Goal: Leave review/rating: Leave review/rating

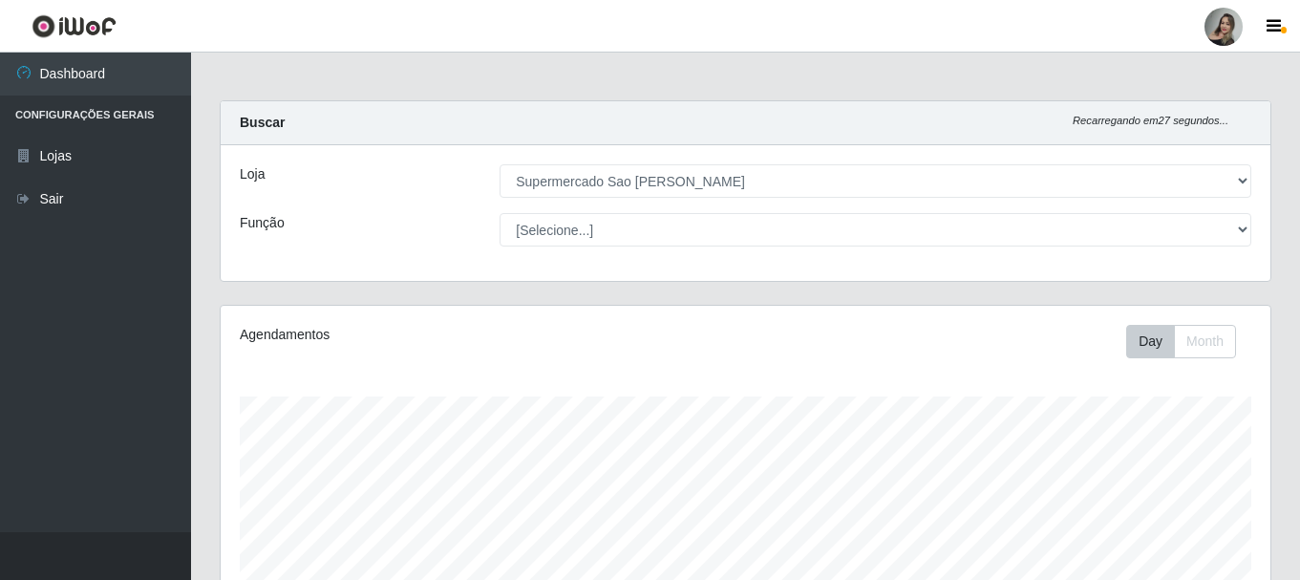
select select "383"
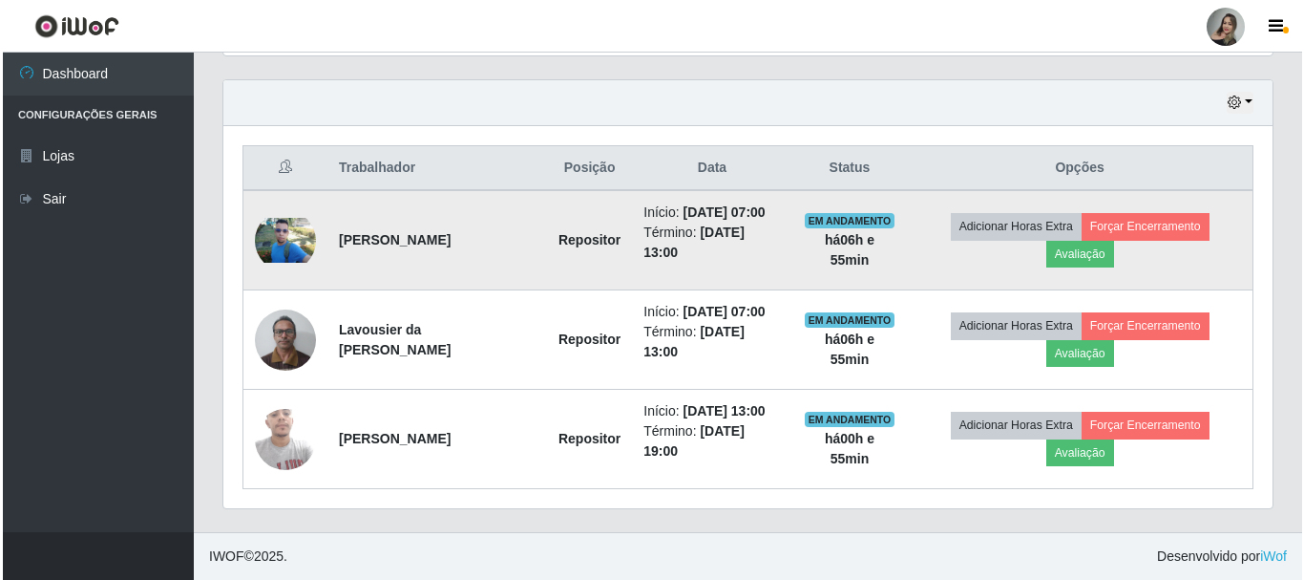
scroll to position [396, 1049]
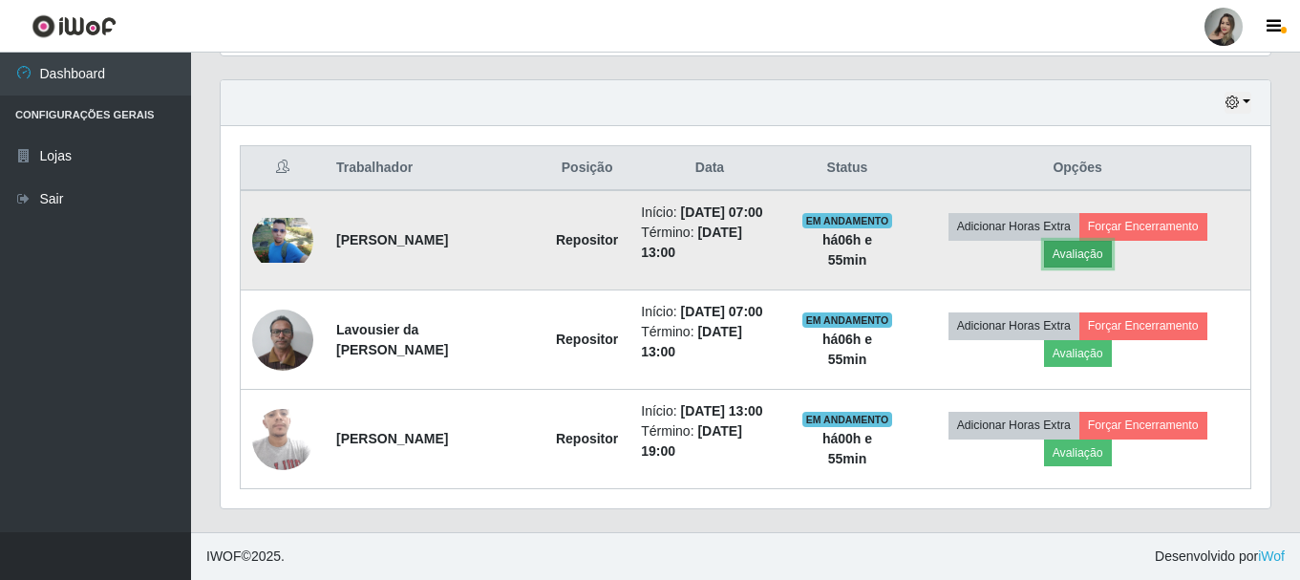
click at [1109, 257] on button "Avaliação" at bounding box center [1078, 254] width 68 height 27
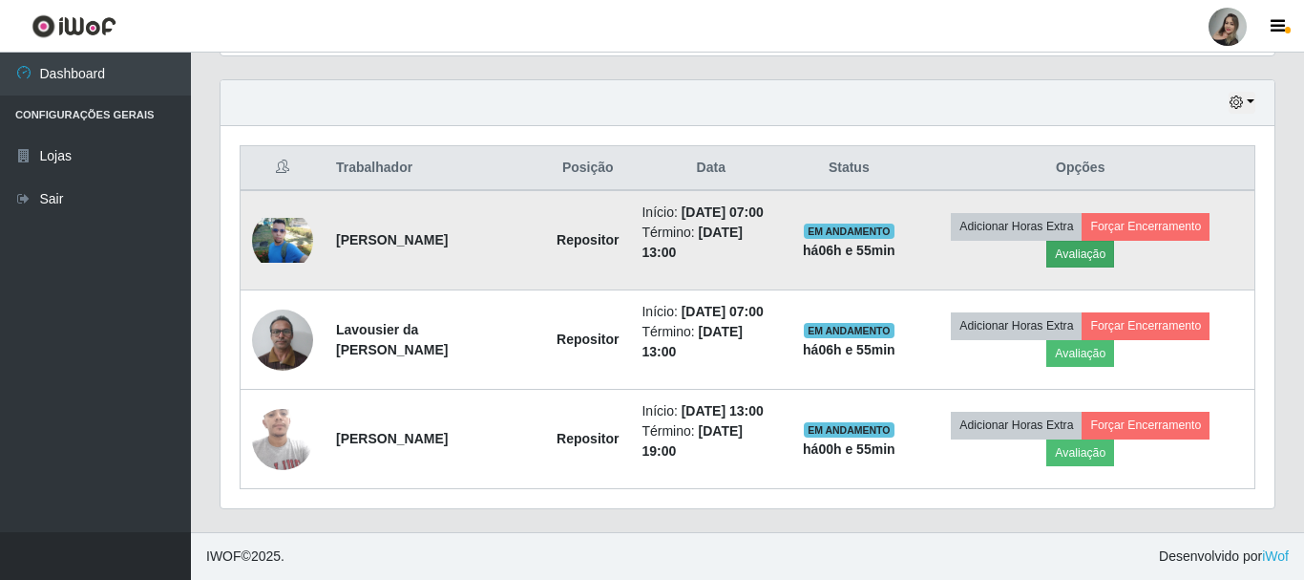
scroll to position [396, 1040]
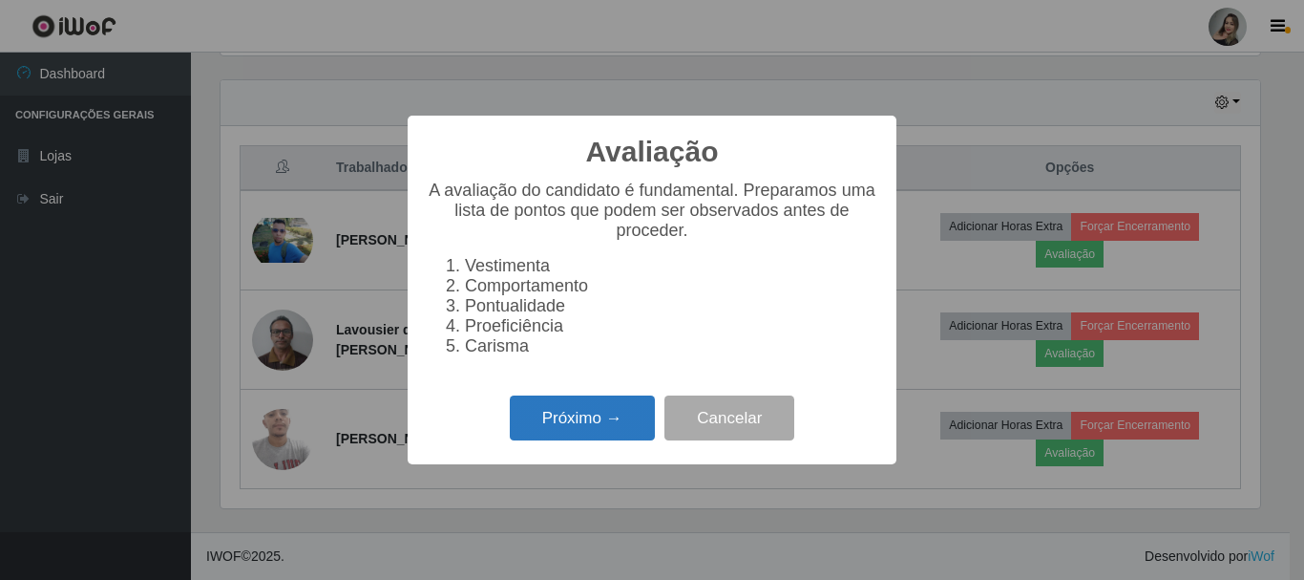
click at [562, 430] on button "Próximo →" at bounding box center [582, 417] width 145 height 45
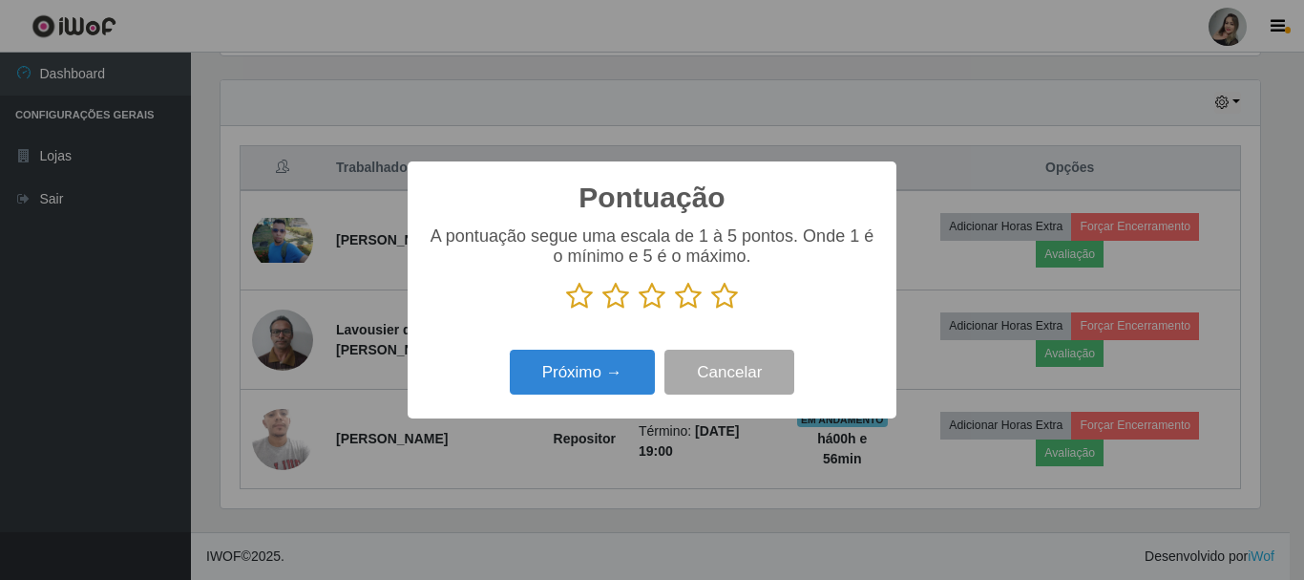
scroll to position [954543, 953900]
click at [616, 304] on icon at bounding box center [616, 296] width 27 height 29
click at [603, 310] on input "radio" at bounding box center [603, 310] width 0 height 0
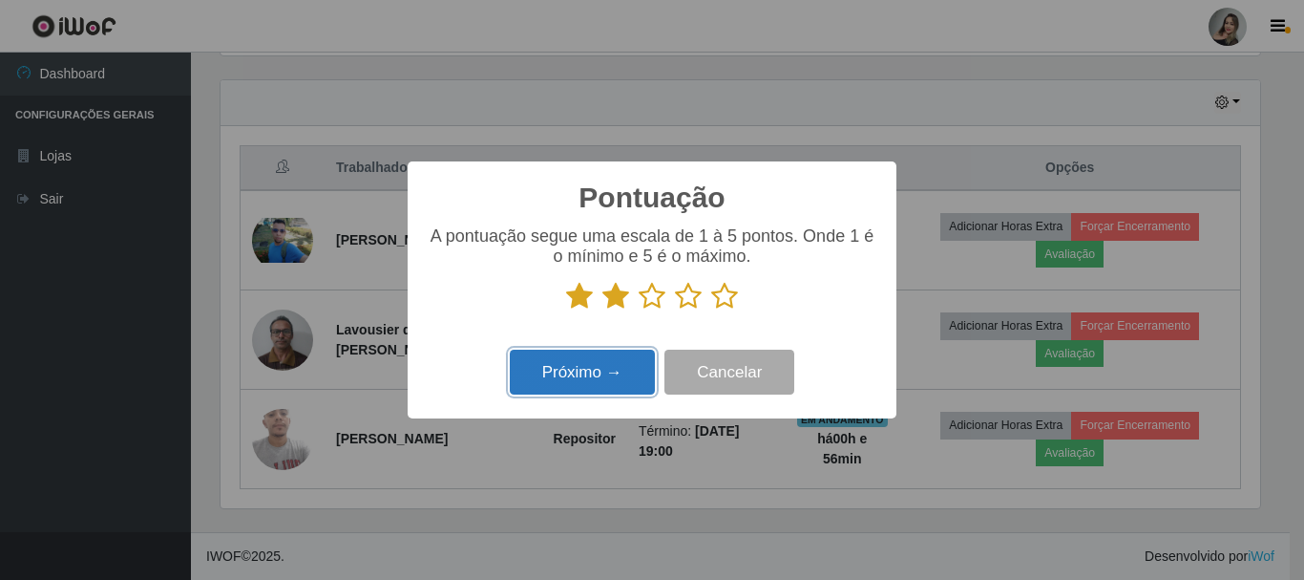
click at [582, 384] on button "Próximo →" at bounding box center [582, 372] width 145 height 45
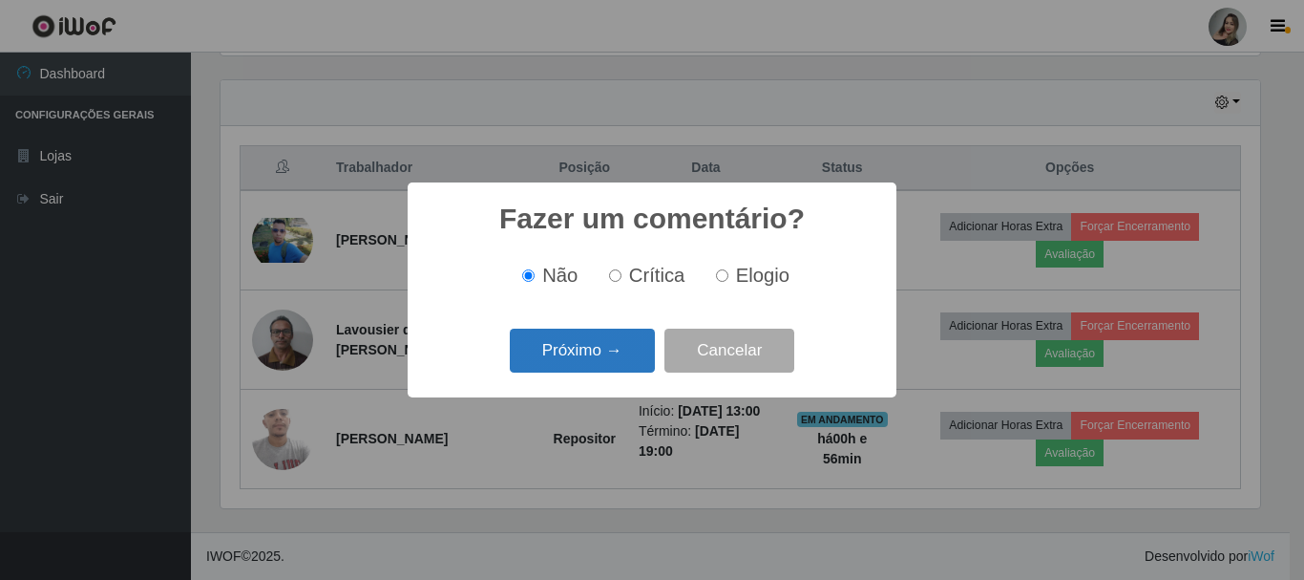
click at [591, 367] on button "Próximo →" at bounding box center [582, 350] width 145 height 45
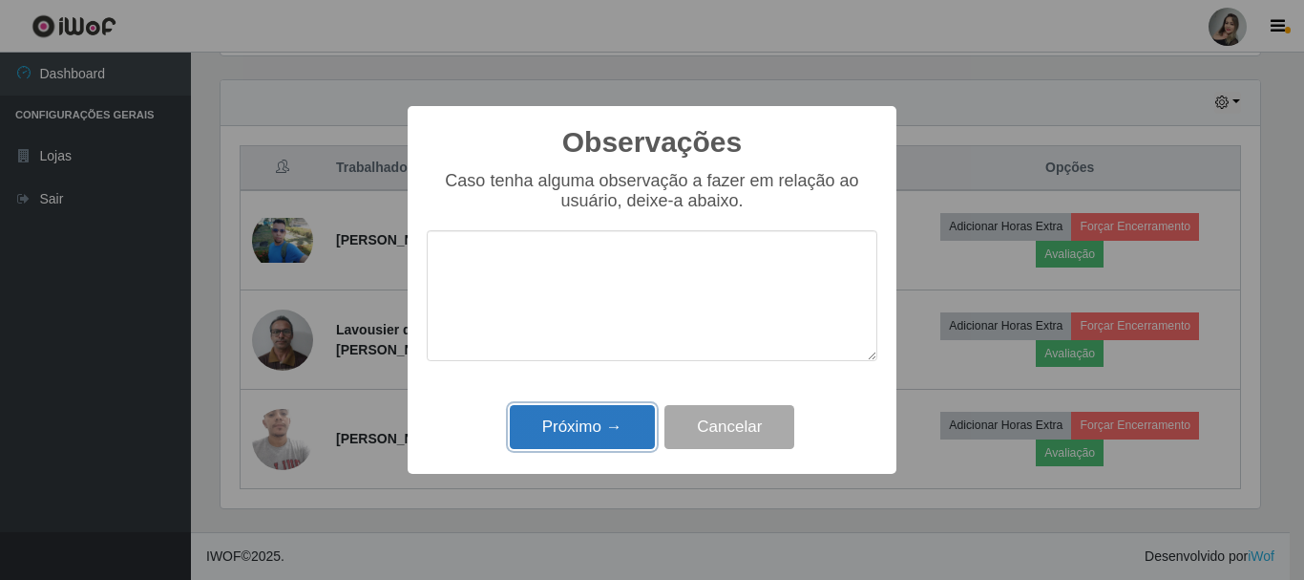
click at [585, 427] on button "Próximo →" at bounding box center [582, 427] width 145 height 45
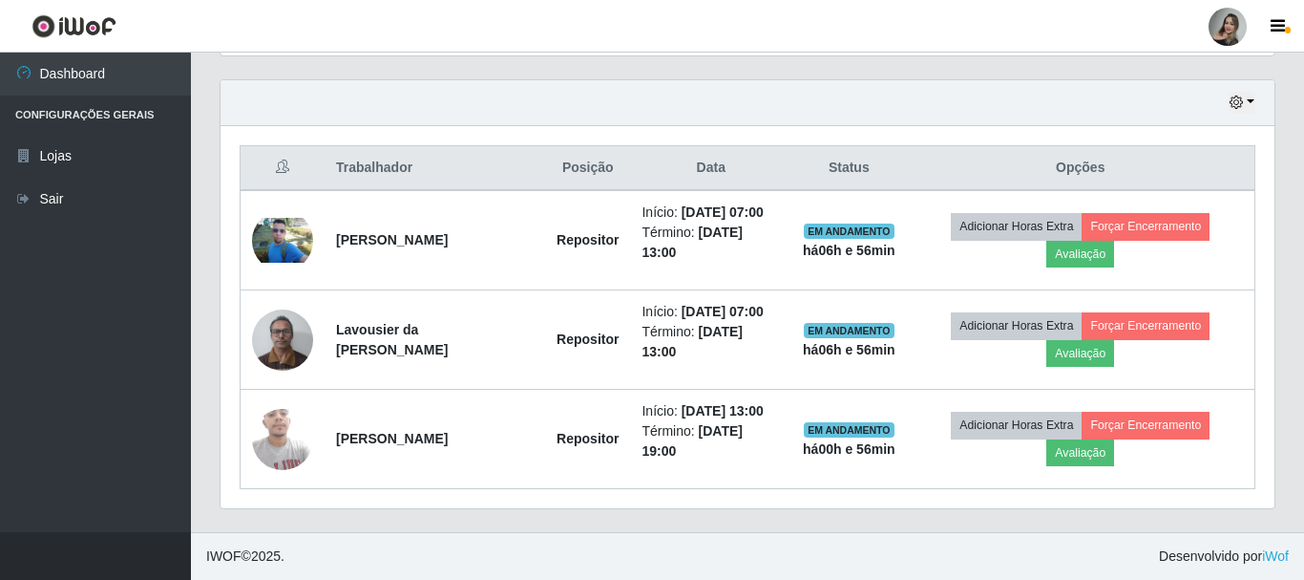
scroll to position [396, 1049]
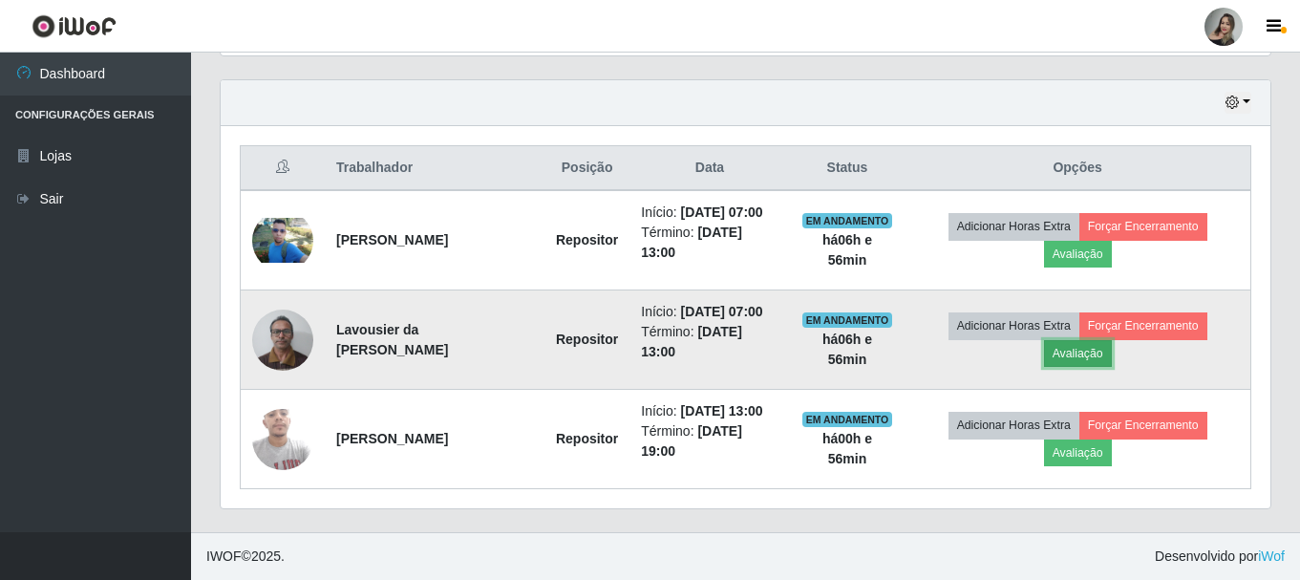
click at [1085, 363] on button "Avaliação" at bounding box center [1078, 353] width 68 height 27
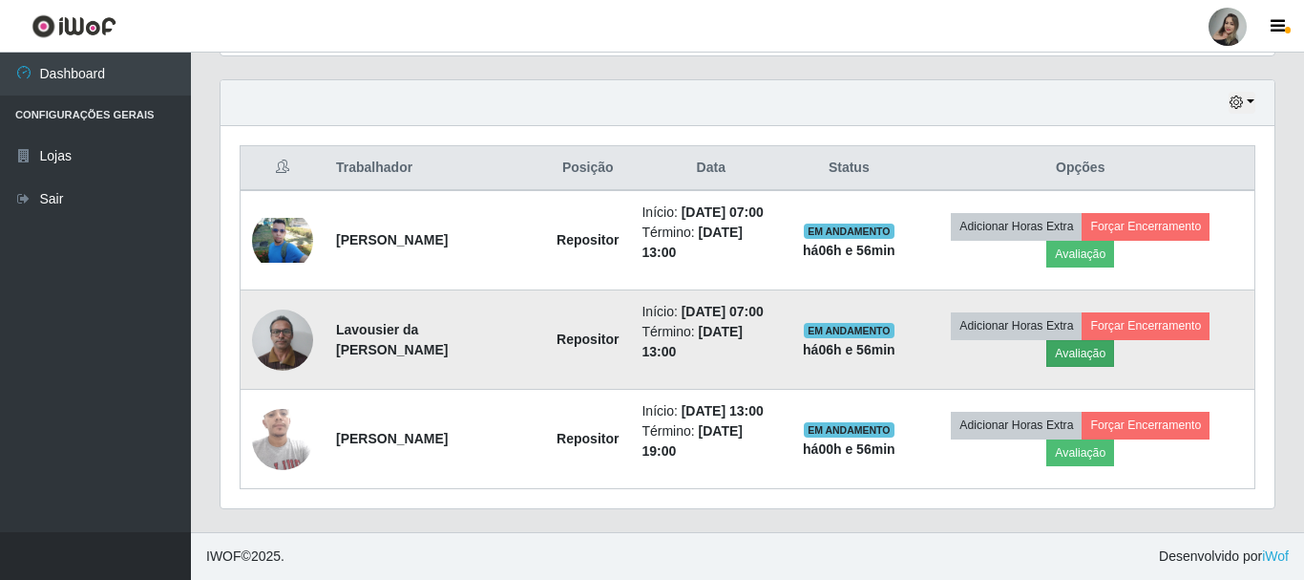
scroll to position [396, 1040]
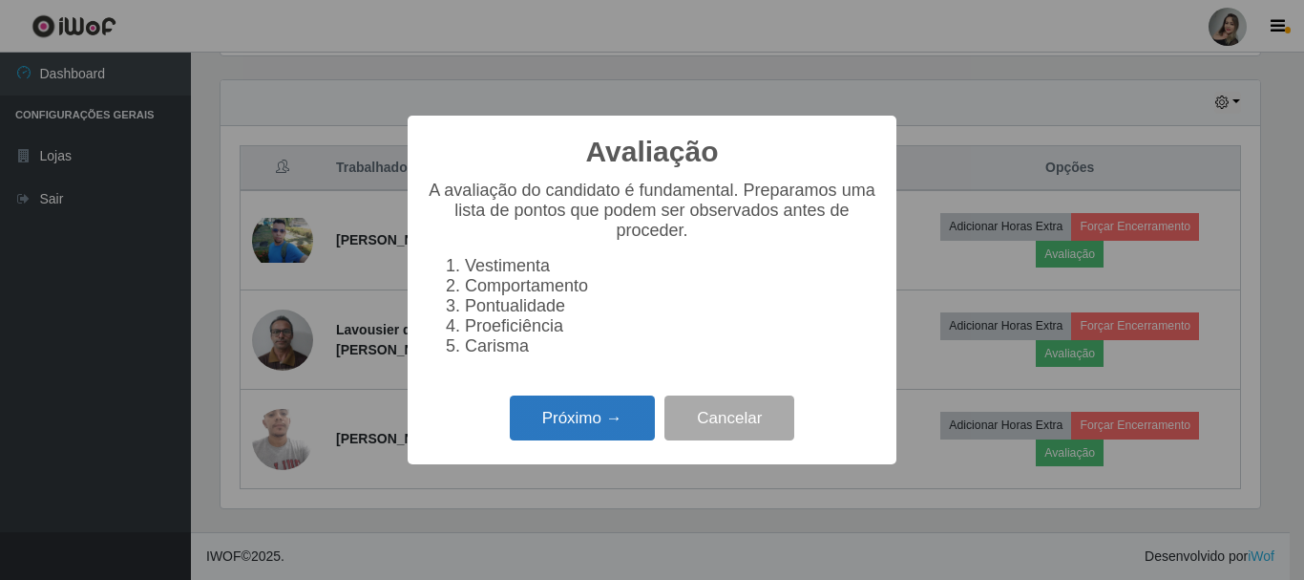
click at [551, 428] on button "Próximo →" at bounding box center [582, 417] width 145 height 45
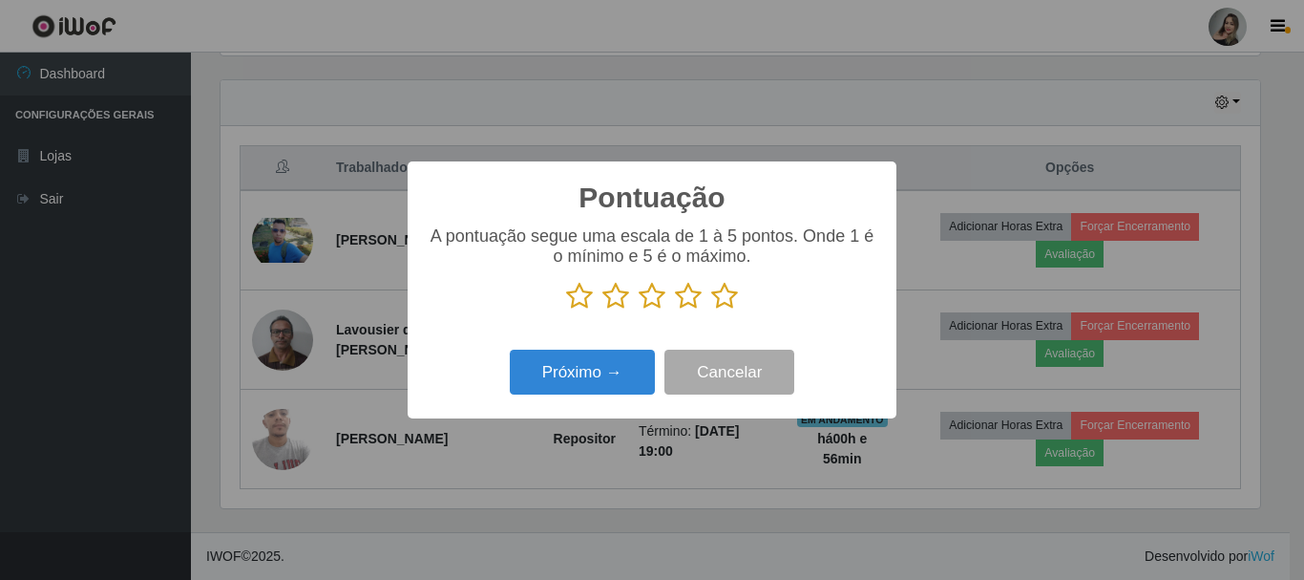
scroll to position [954543, 953900]
click at [617, 303] on icon at bounding box center [616, 296] width 27 height 29
click at [603, 310] on input "radio" at bounding box center [603, 310] width 0 height 0
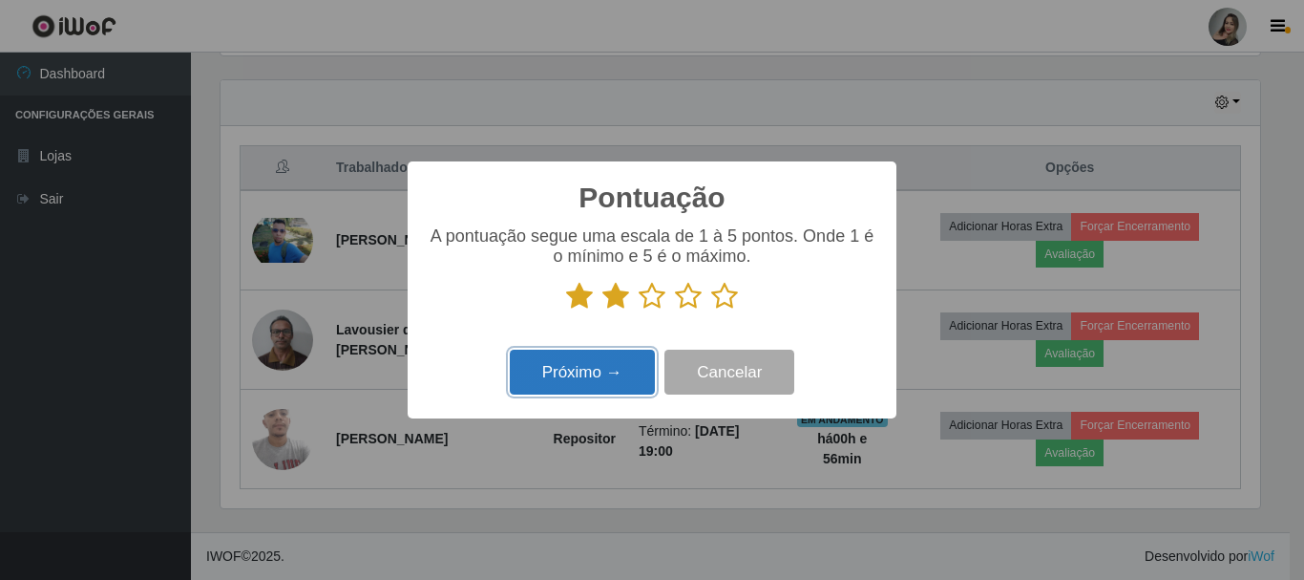
click at [583, 383] on button "Próximo →" at bounding box center [582, 372] width 145 height 45
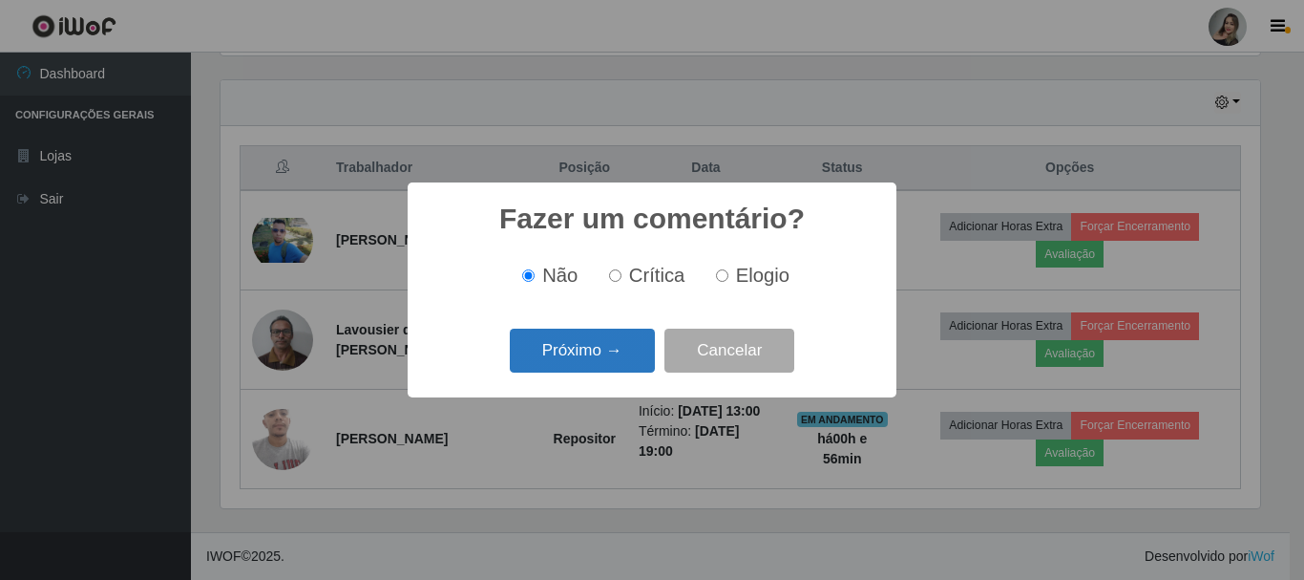
click at [595, 365] on button "Próximo →" at bounding box center [582, 350] width 145 height 45
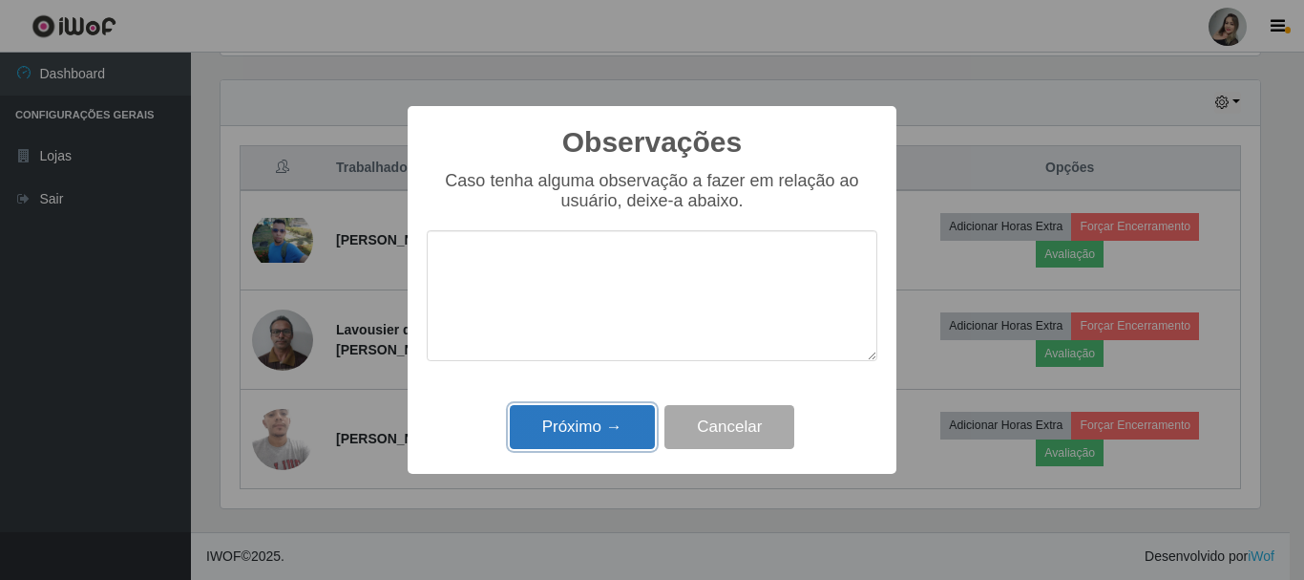
click at [583, 431] on button "Próximo →" at bounding box center [582, 427] width 145 height 45
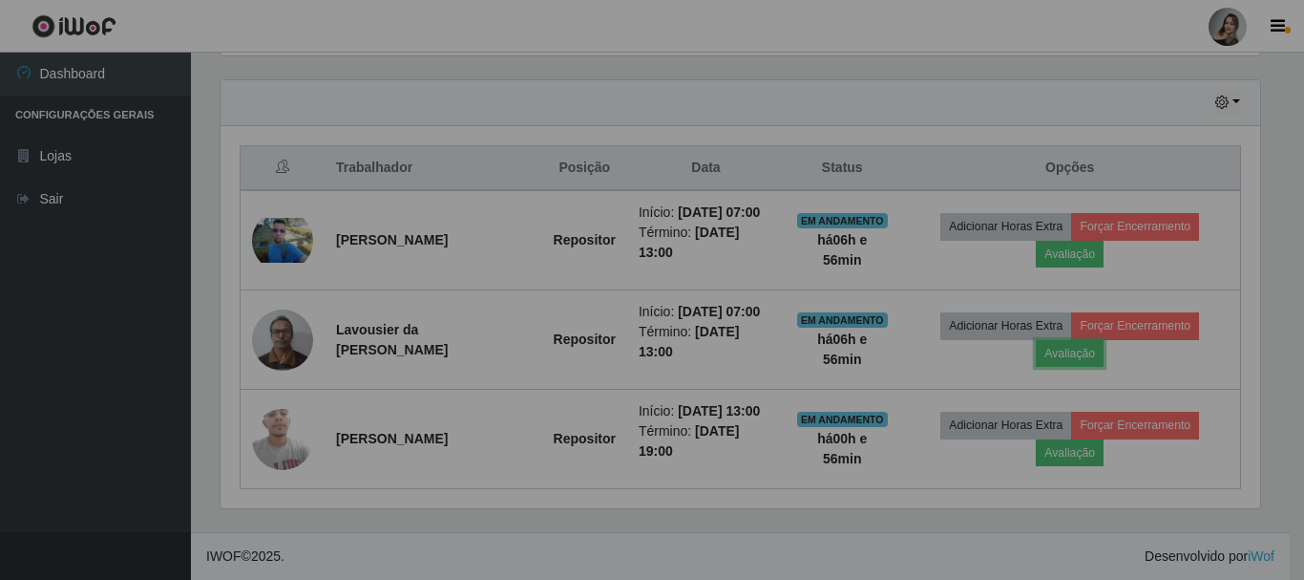
scroll to position [396, 1049]
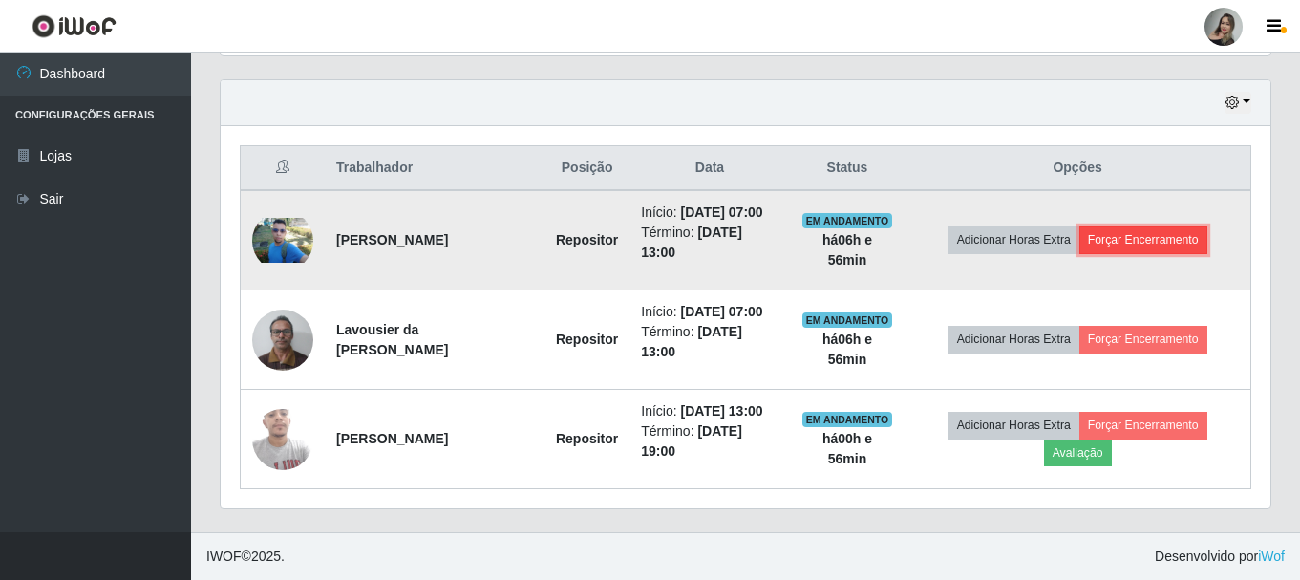
click at [1153, 235] on button "Forçar Encerramento" at bounding box center [1143, 239] width 128 height 27
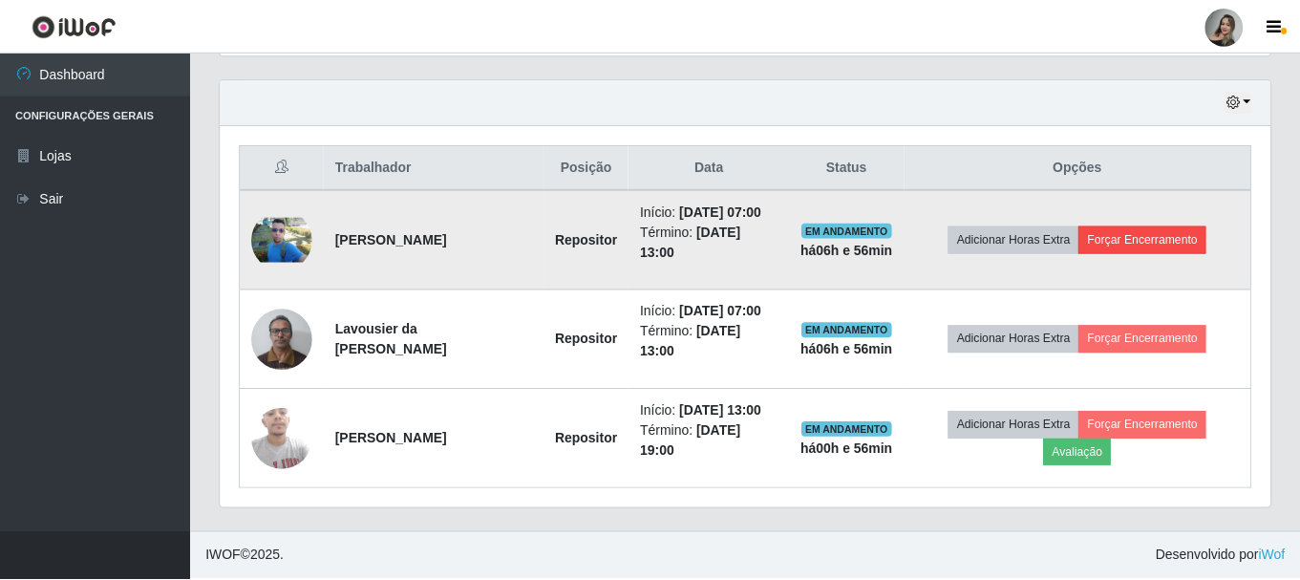
scroll to position [396, 1040]
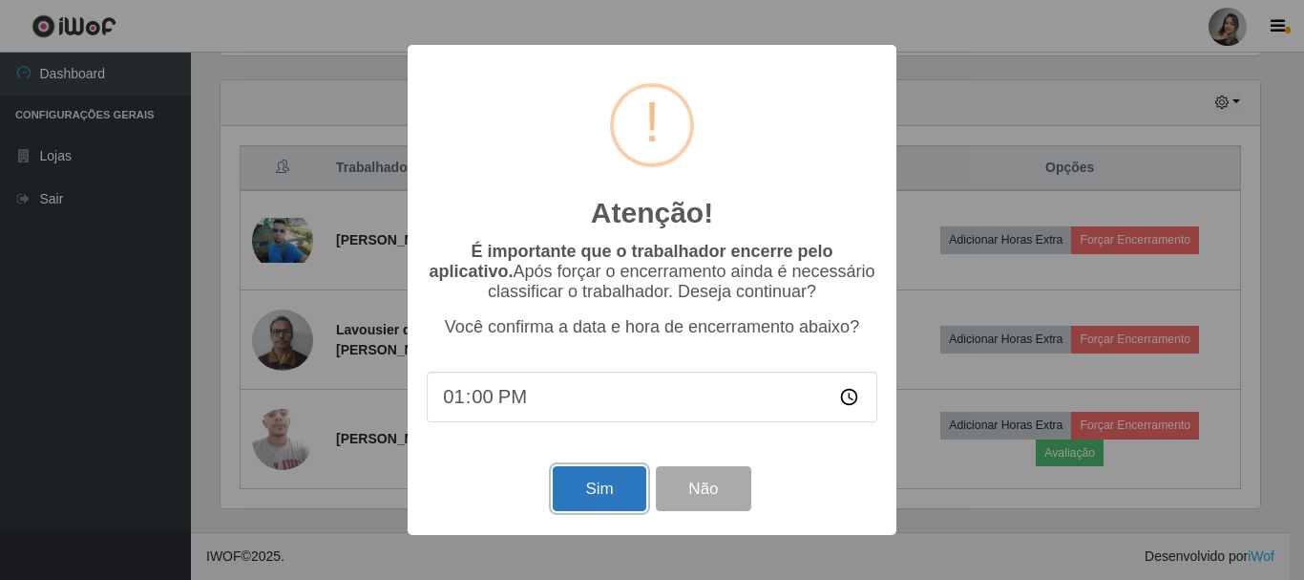
click at [606, 481] on button "Sim" at bounding box center [599, 488] width 93 height 45
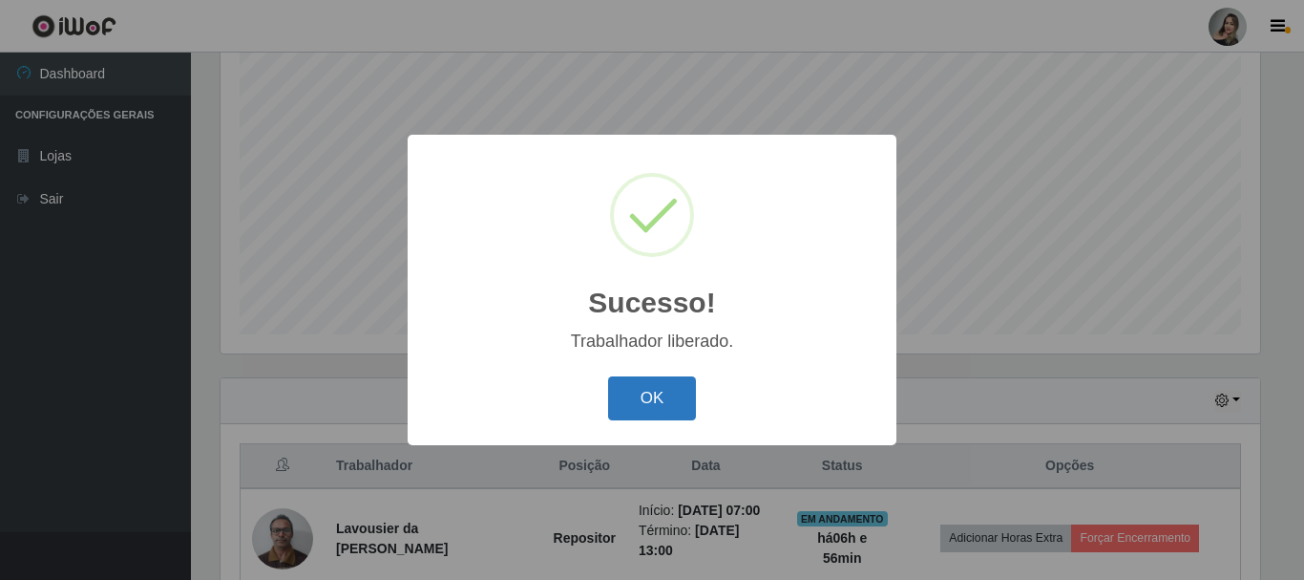
click at [652, 399] on button "OK" at bounding box center [652, 398] width 89 height 45
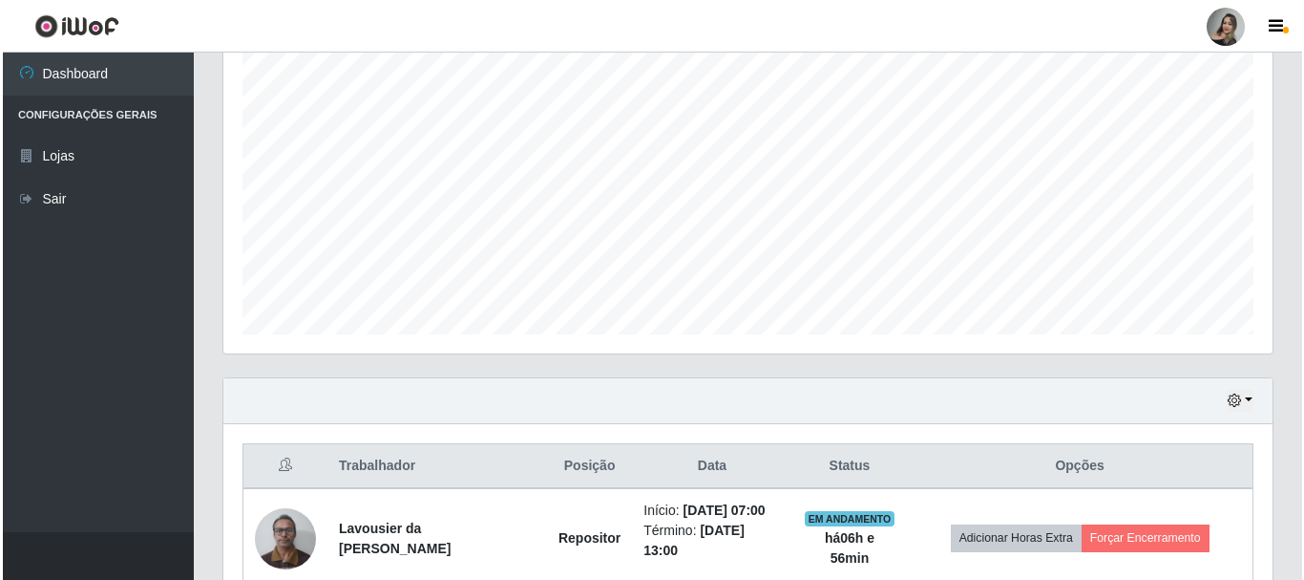
scroll to position [547, 0]
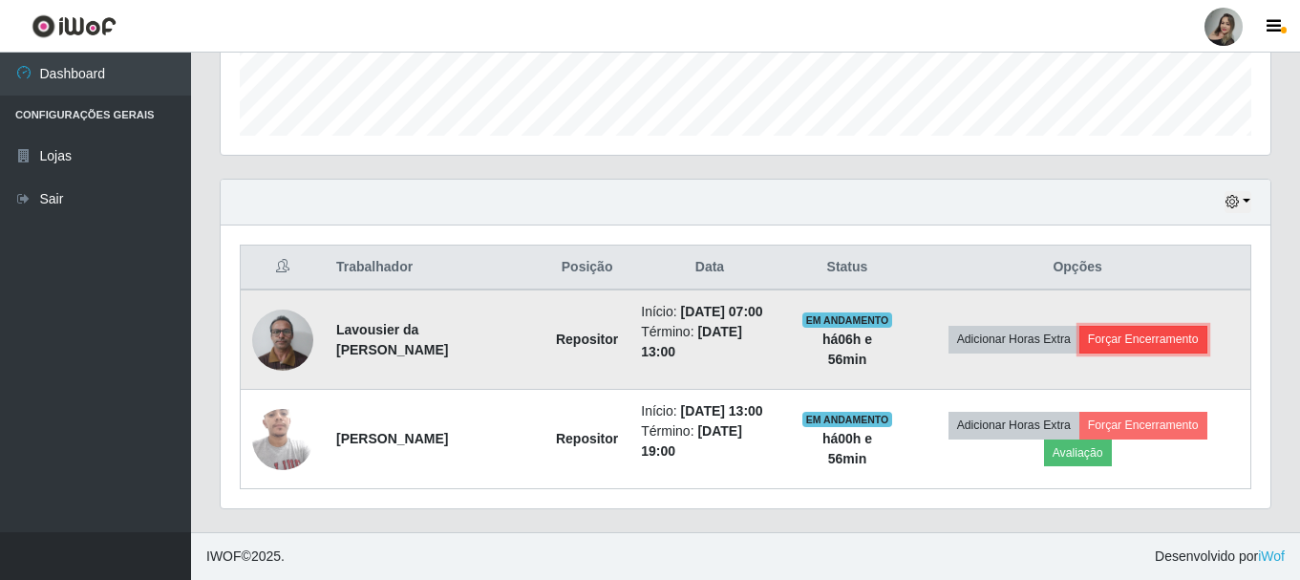
click at [1158, 347] on button "Forçar Encerramento" at bounding box center [1143, 339] width 128 height 27
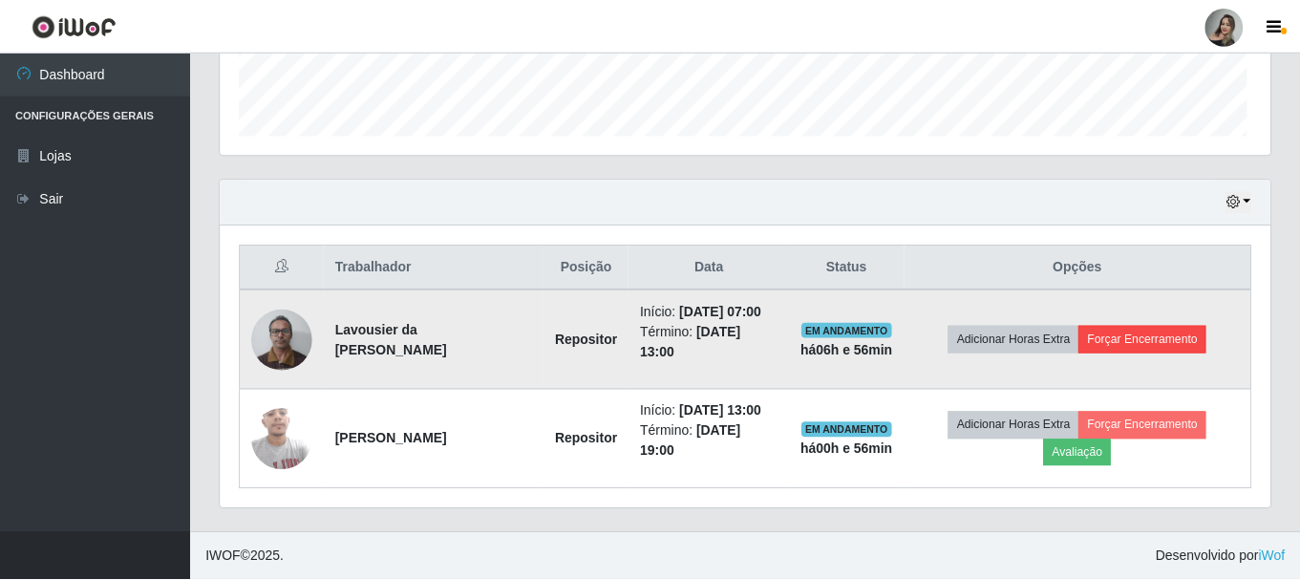
scroll to position [396, 1040]
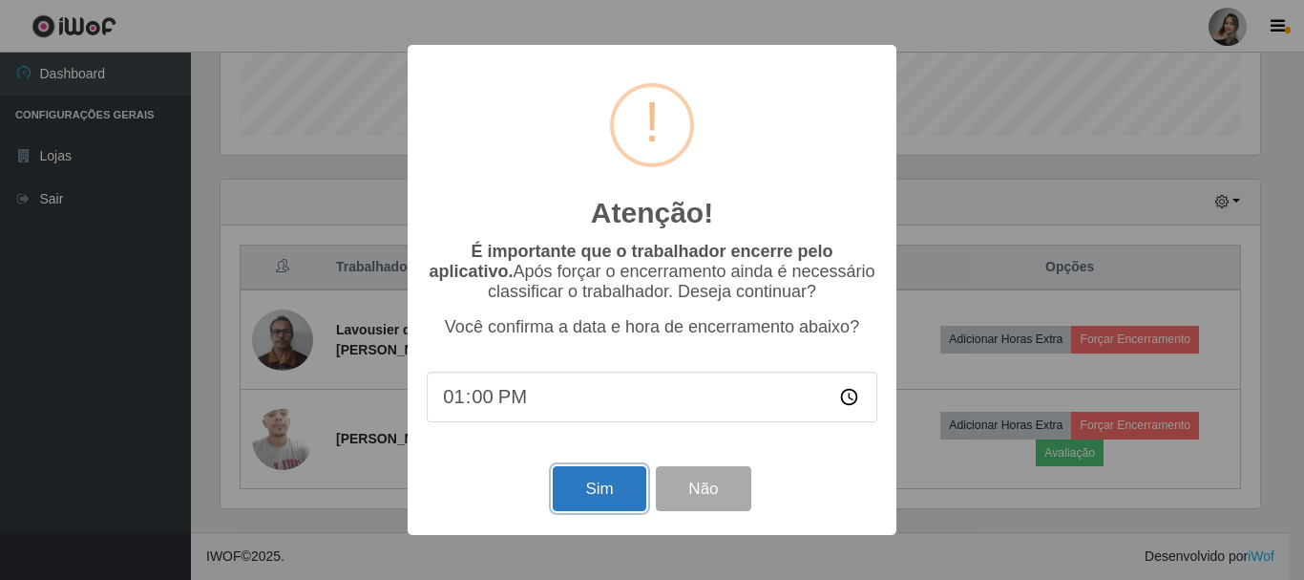
click at [586, 495] on button "Sim" at bounding box center [599, 488] width 93 height 45
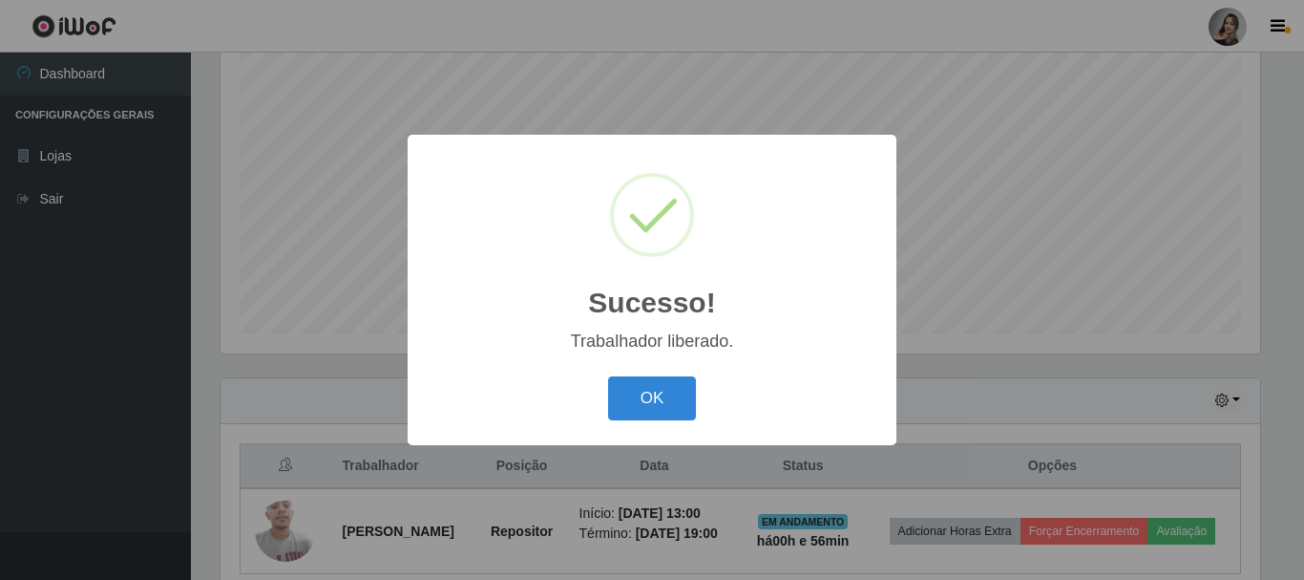
click at [645, 410] on button "OK" at bounding box center [652, 398] width 89 height 45
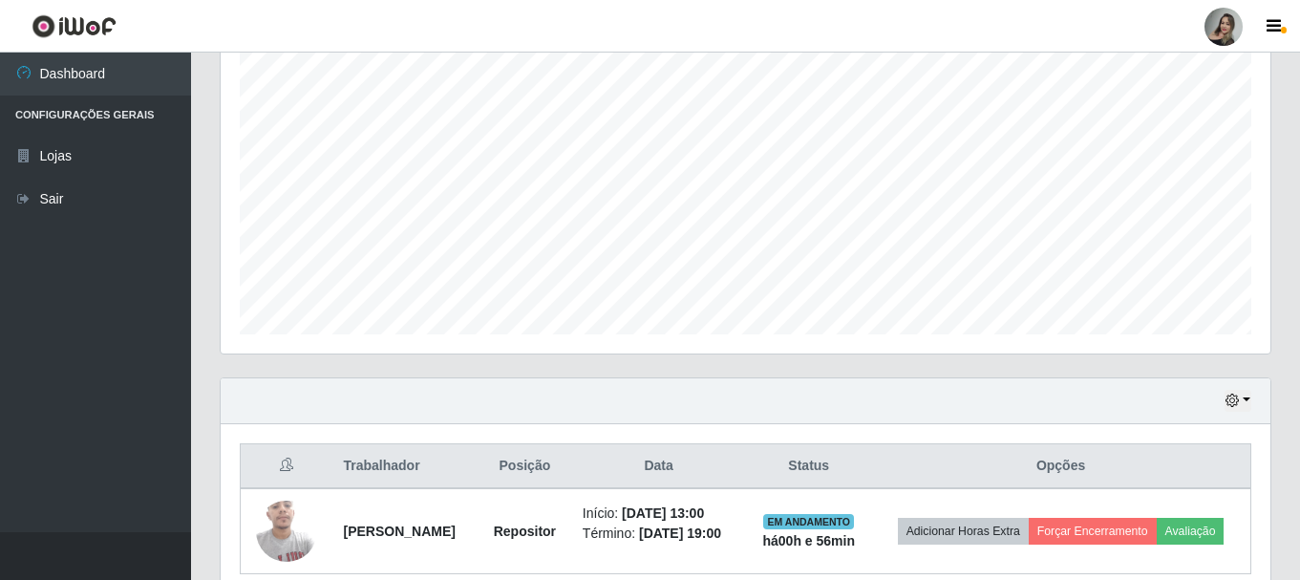
scroll to position [396, 1049]
